Goal: Check status: Check status

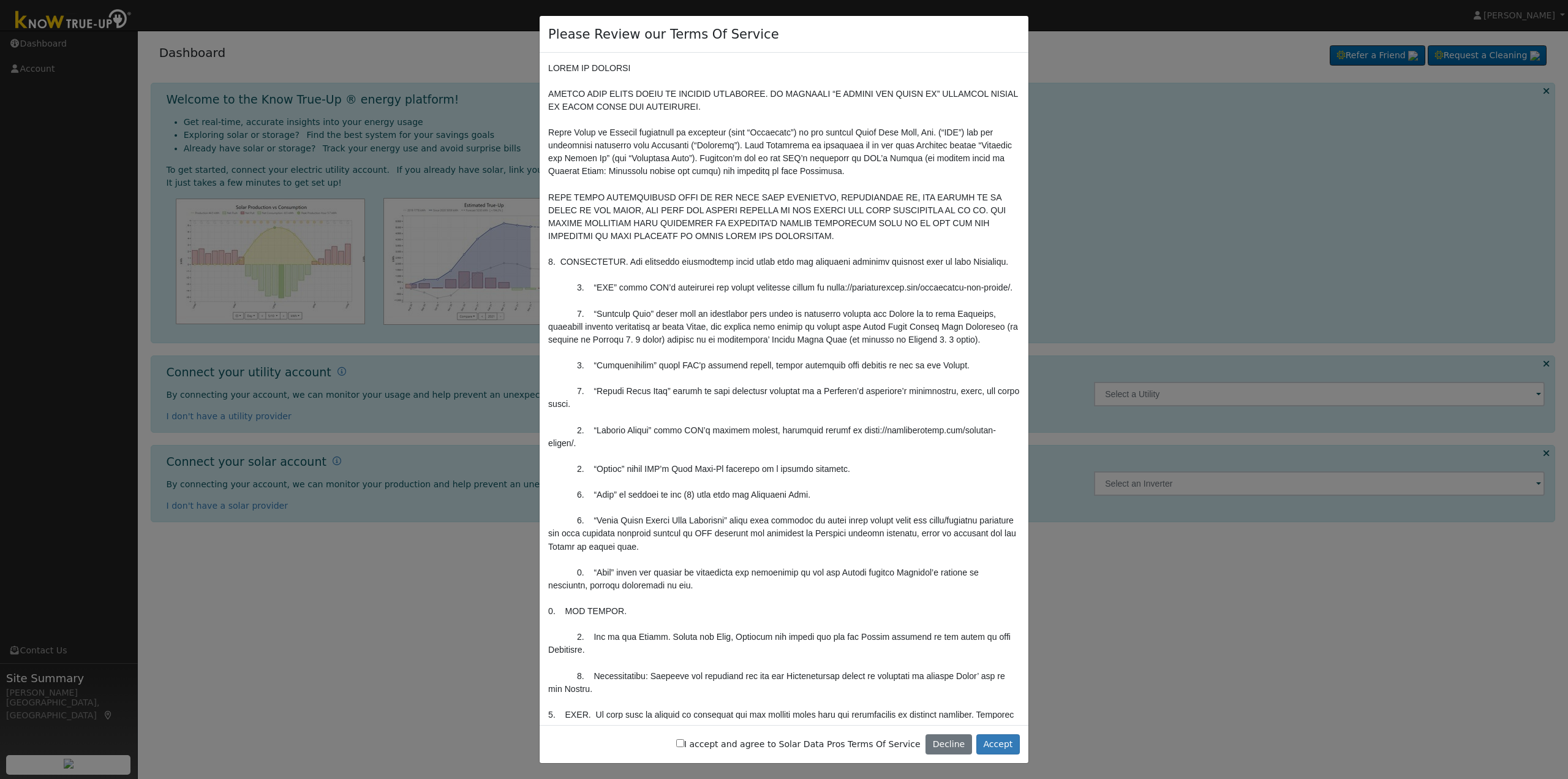
click at [684, 743] on input "I accept and agree to Solar Data Pros Terms Of Service" at bounding box center [680, 743] width 8 height 8
checkbox input "true"
click at [997, 744] on button "Accept" at bounding box center [998, 744] width 43 height 21
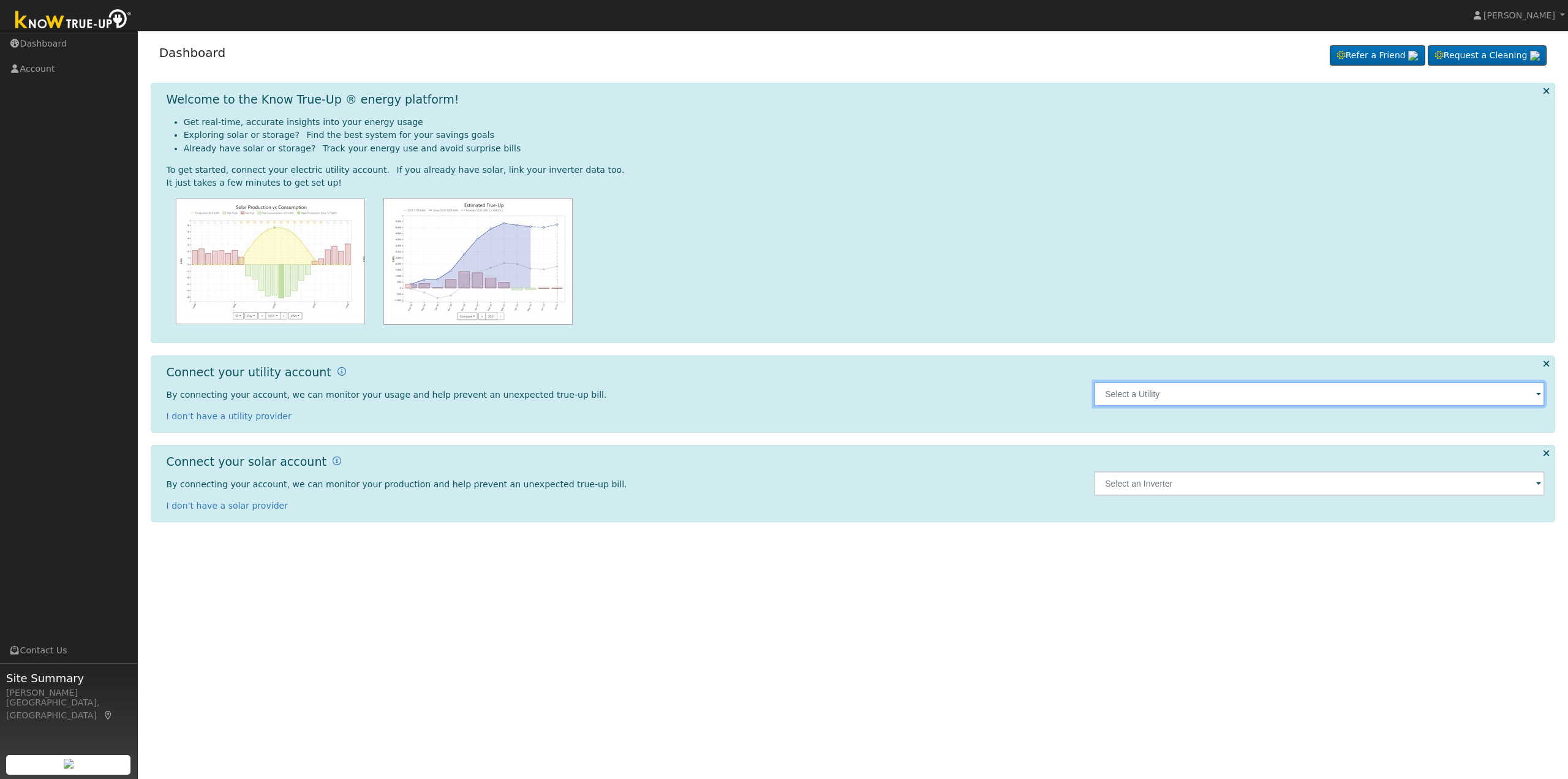
click at [1152, 400] on input "text" at bounding box center [1320, 393] width 451 height 24
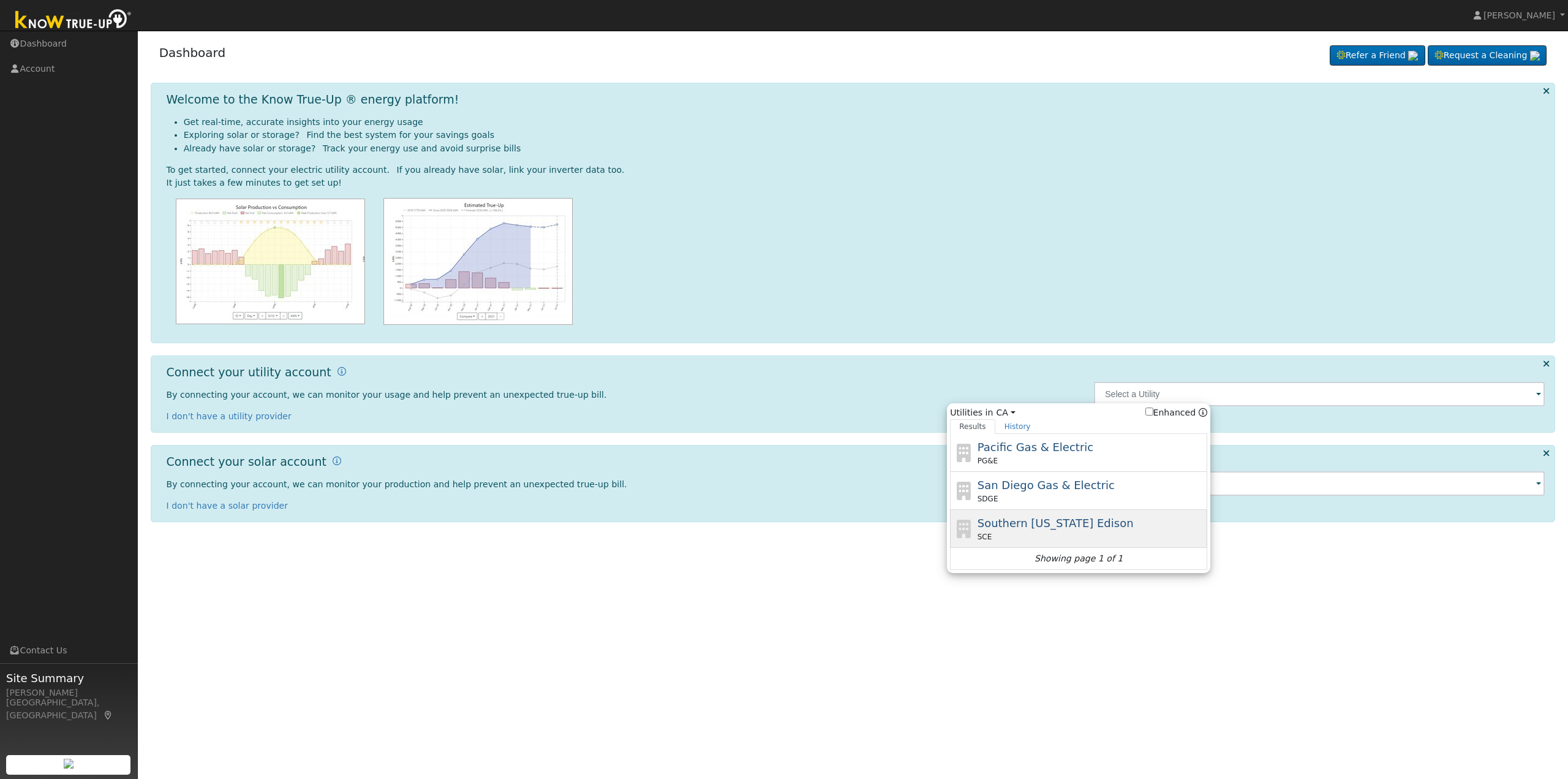
click at [1029, 529] on span "Southern [US_STATE] Edison" at bounding box center [1055, 523] width 156 height 13
type input "SCE"
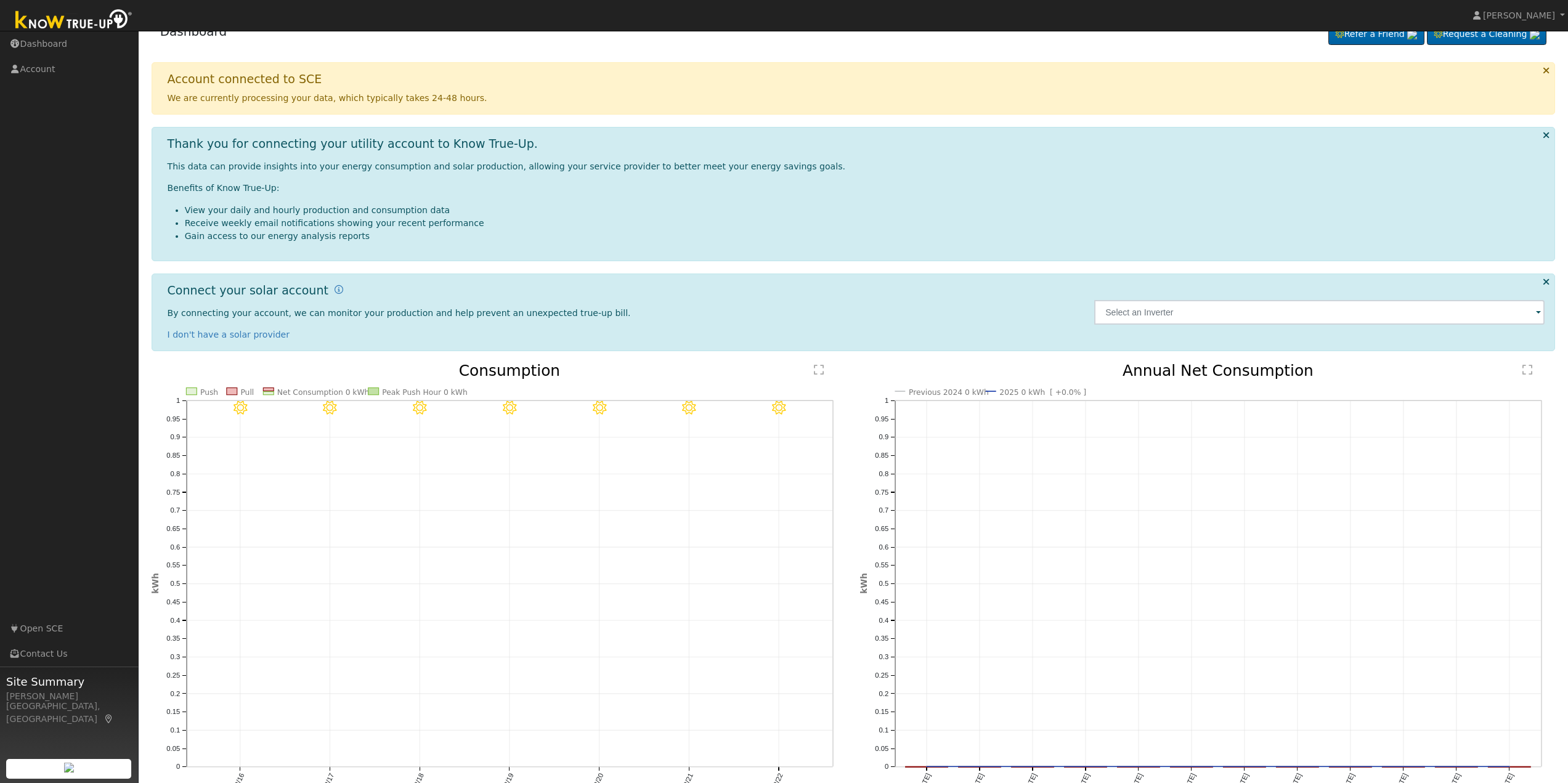
scroll to position [122, 0]
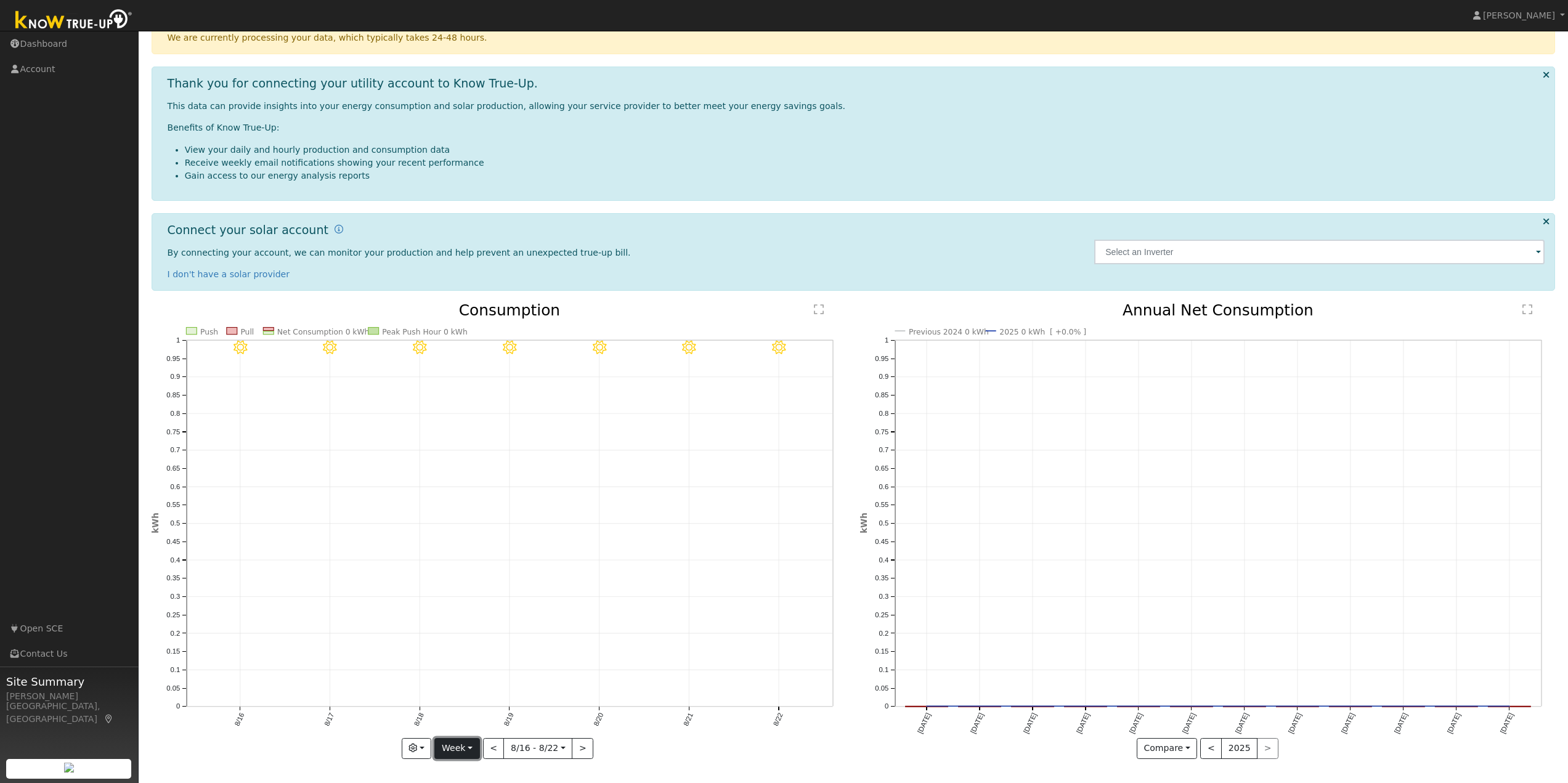
click at [476, 752] on button "Week" at bounding box center [457, 748] width 45 height 21
click at [475, 694] on link "Month" at bounding box center [478, 688] width 86 height 17
type input "2025-07-01"
